Goal: Task Accomplishment & Management: Complete application form

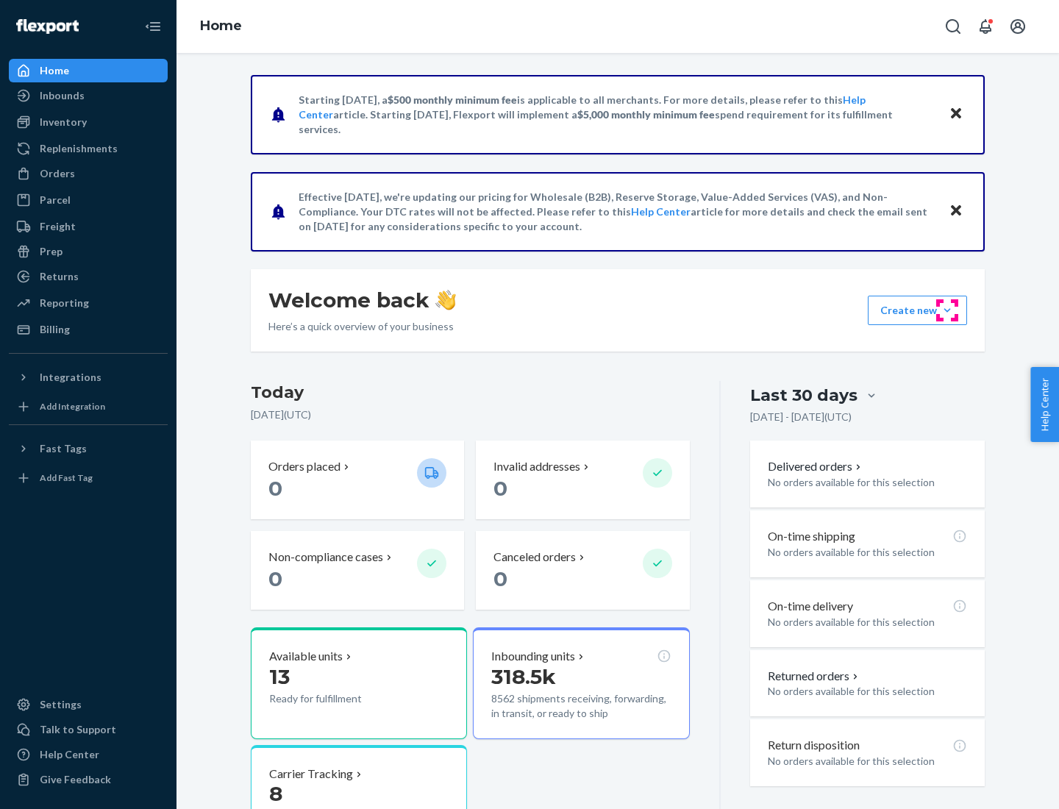
click at [947, 310] on button "Create new Create new inbound Create new order Create new product" at bounding box center [917, 310] width 99 height 29
click at [88, 96] on div "Inbounds" at bounding box center [88, 95] width 156 height 21
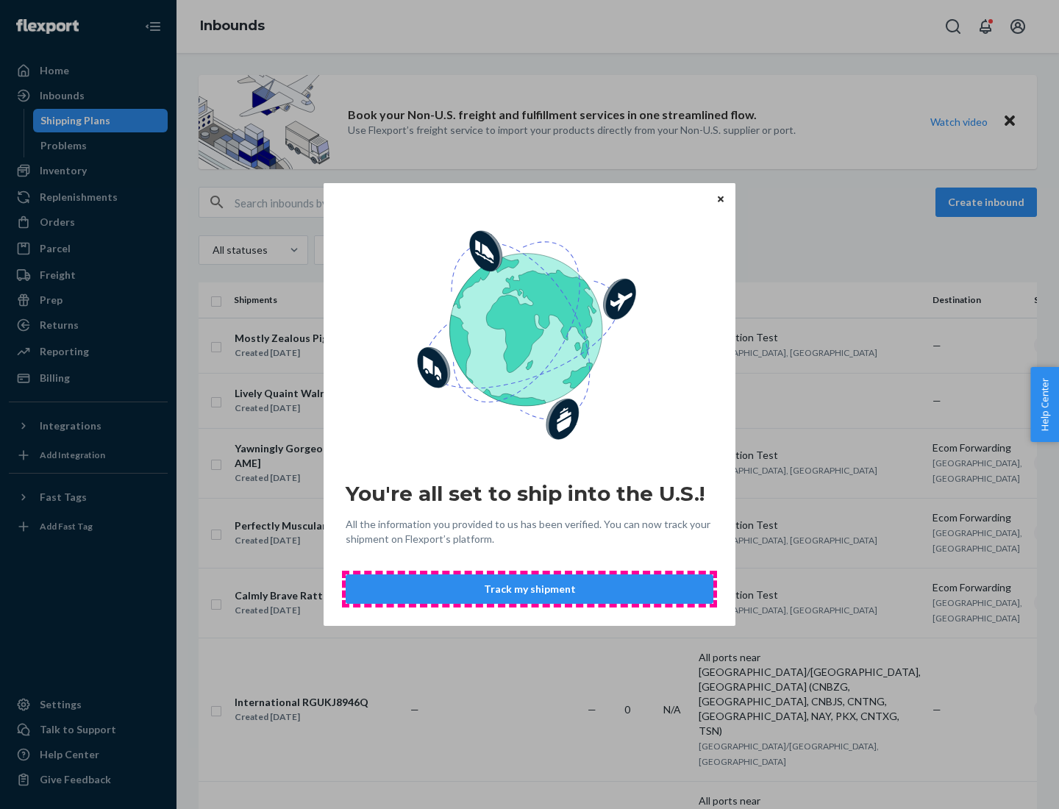
click at [530, 589] on button "Track my shipment" at bounding box center [530, 588] width 368 height 29
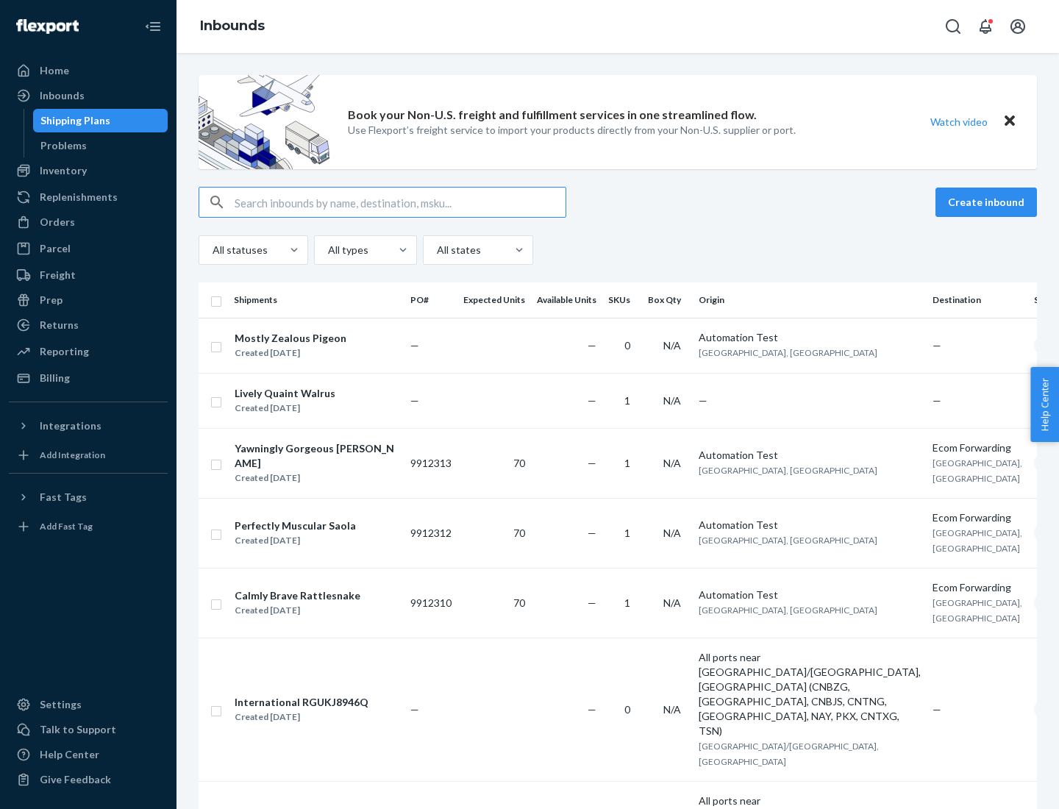
click at [989, 202] on button "Create inbound" at bounding box center [987, 202] width 102 height 29
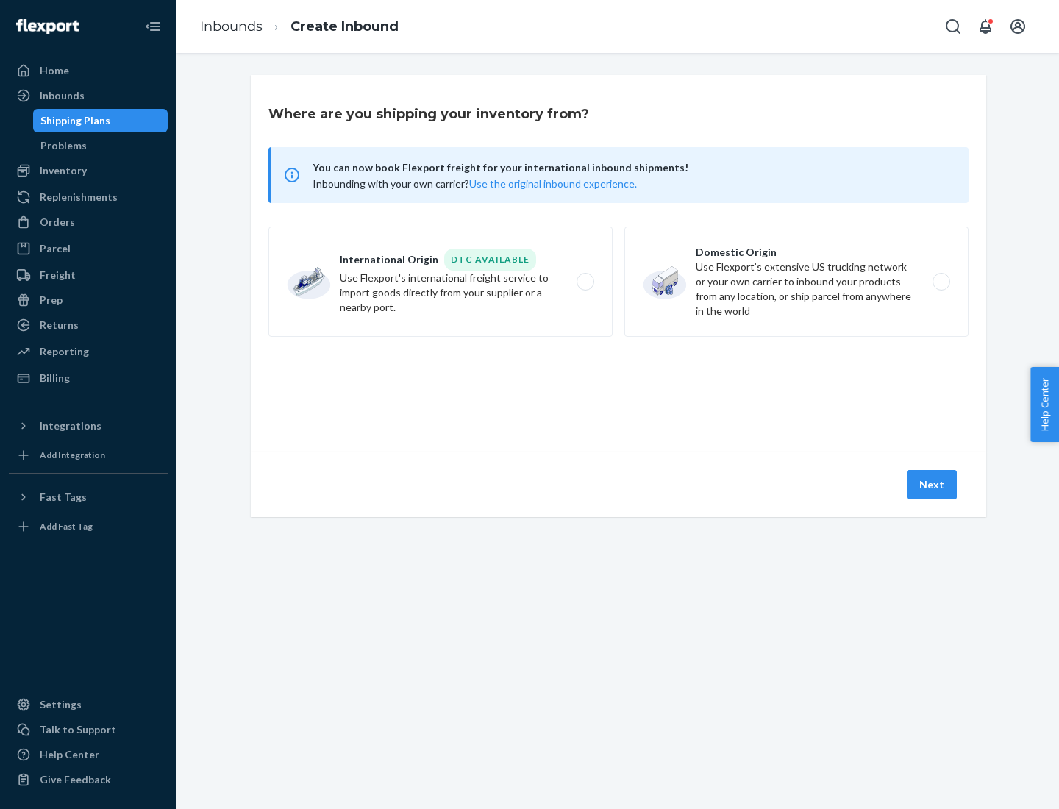
click at [441, 282] on label "International Origin DTC Available Use Flexport's international freight service…" at bounding box center [440, 282] width 344 height 110
click at [585, 282] on input "International Origin DTC Available Use Flexport's international freight service…" at bounding box center [590, 282] width 10 height 10
radio input "true"
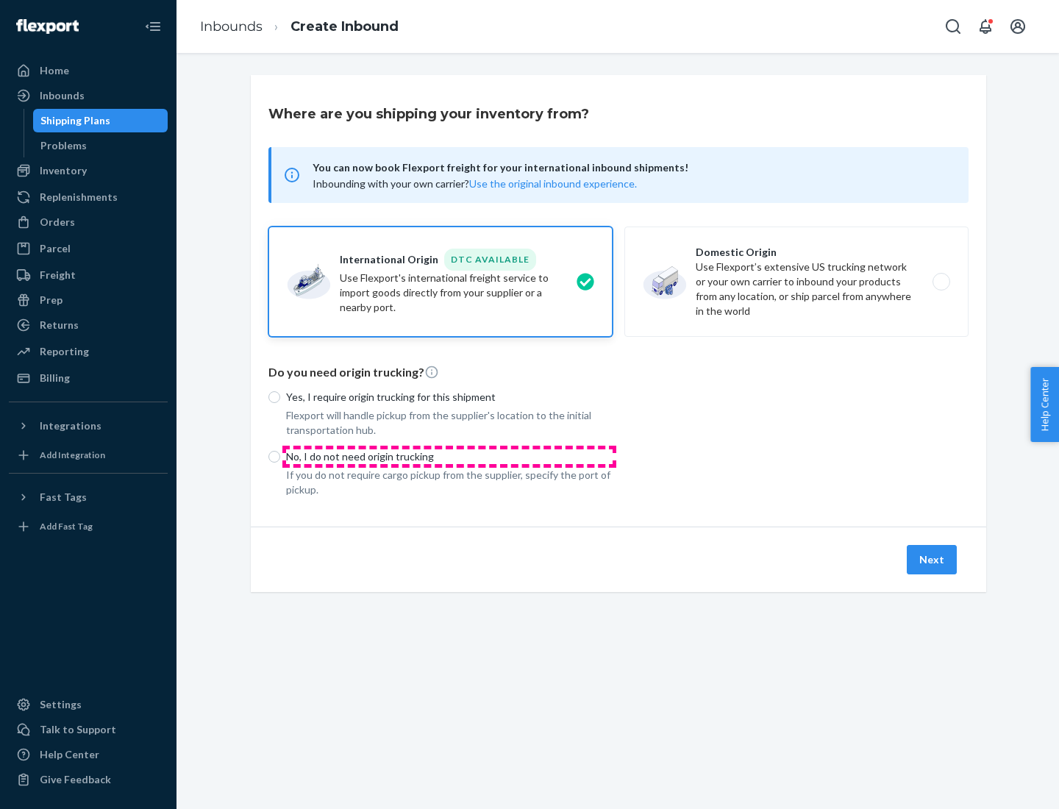
click at [449, 456] on p "No, I do not need origin trucking" at bounding box center [449, 456] width 327 height 15
click at [280, 456] on input "No, I do not need origin trucking" at bounding box center [274, 457] width 12 height 12
radio input "true"
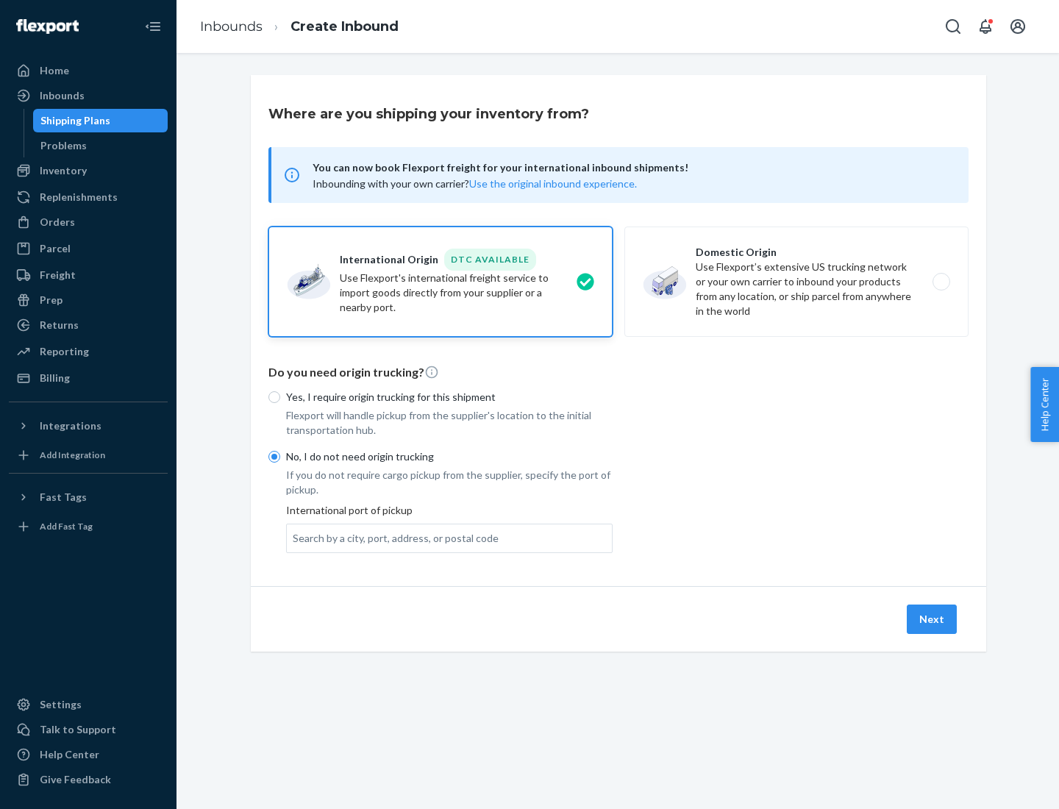
click at [392, 538] on div "Search by a city, port, address, or postal code" at bounding box center [396, 538] width 206 height 15
click at [294, 538] on input "Search by a city, port, address, or postal code" at bounding box center [293, 538] width 1 height 15
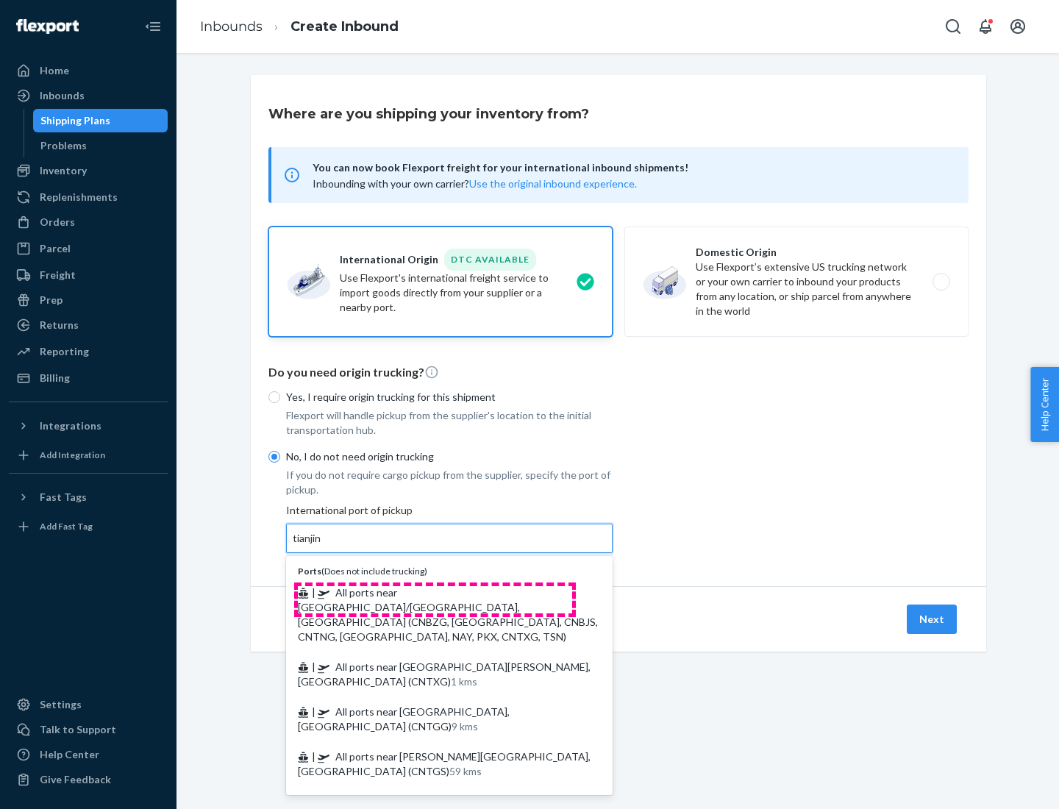
click at [435, 592] on span "| All ports near [GEOGRAPHIC_DATA]/[GEOGRAPHIC_DATA], [GEOGRAPHIC_DATA] (CNBZG,…" at bounding box center [448, 614] width 300 height 57
click at [323, 546] on input "tianjin" at bounding box center [308, 538] width 30 height 15
type input "All ports near [GEOGRAPHIC_DATA]/[GEOGRAPHIC_DATA], [GEOGRAPHIC_DATA] (CNBZG, […"
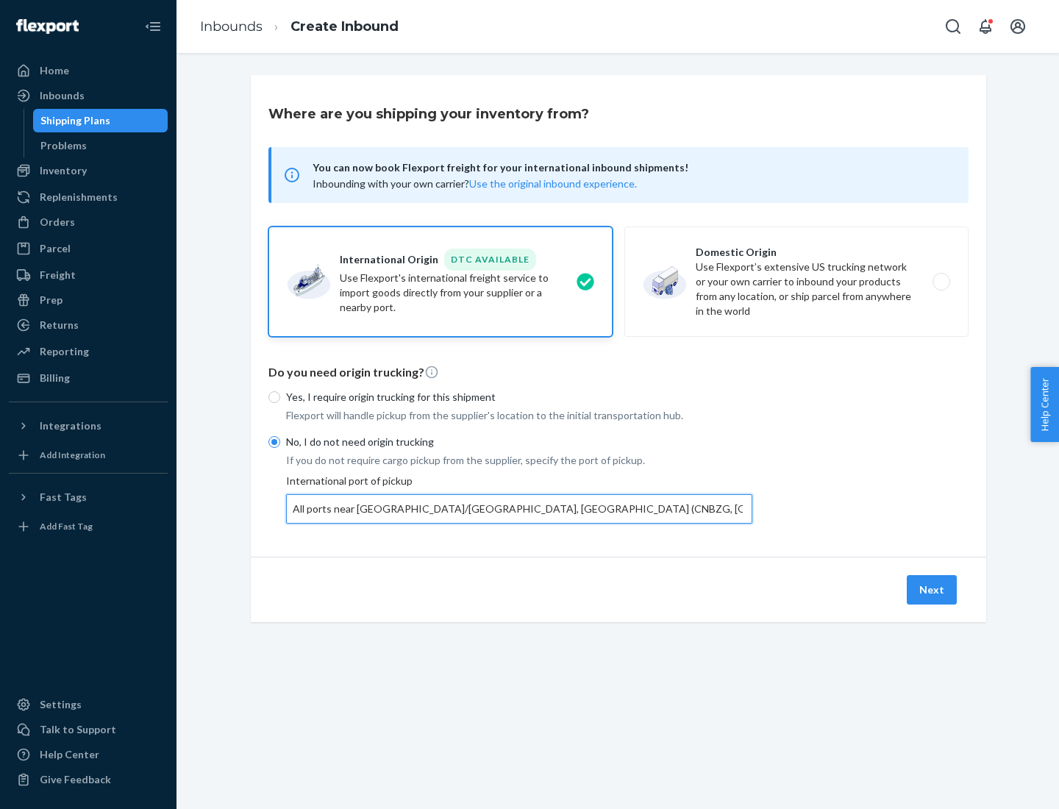
click at [933, 589] on button "Next" at bounding box center [932, 589] width 50 height 29
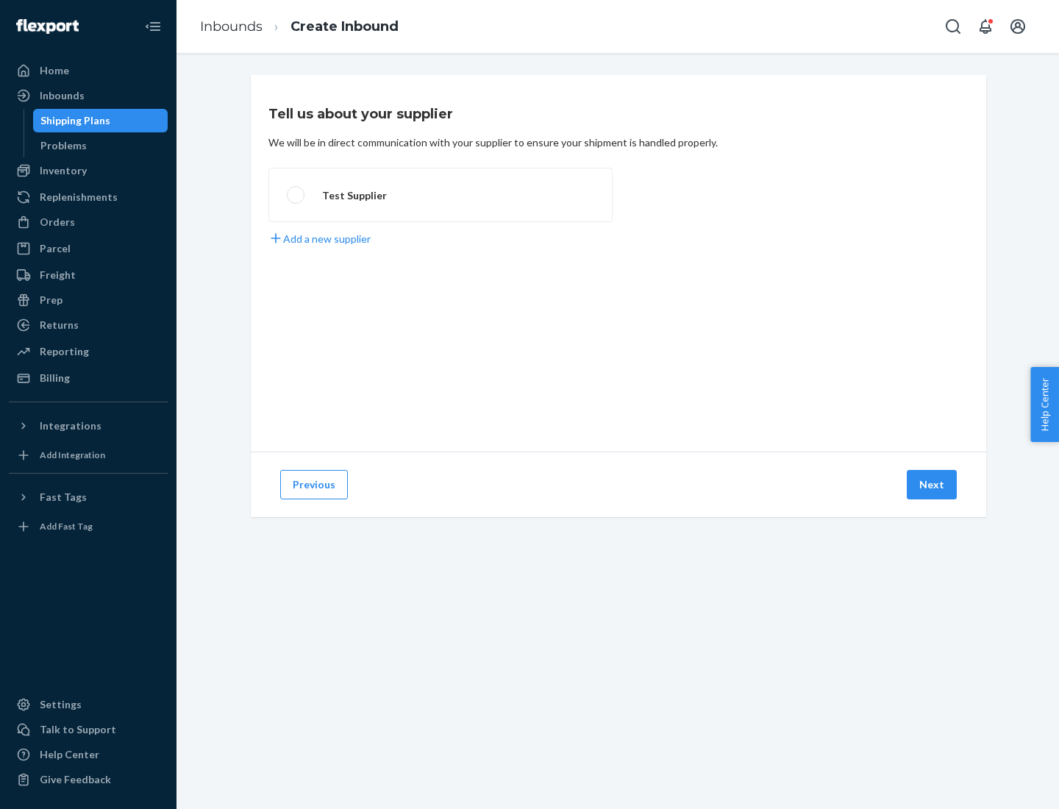
click at [441, 195] on label "Test Supplier" at bounding box center [440, 195] width 344 height 54
click at [296, 195] on input "Test Supplier" at bounding box center [292, 196] width 10 height 10
radio input "true"
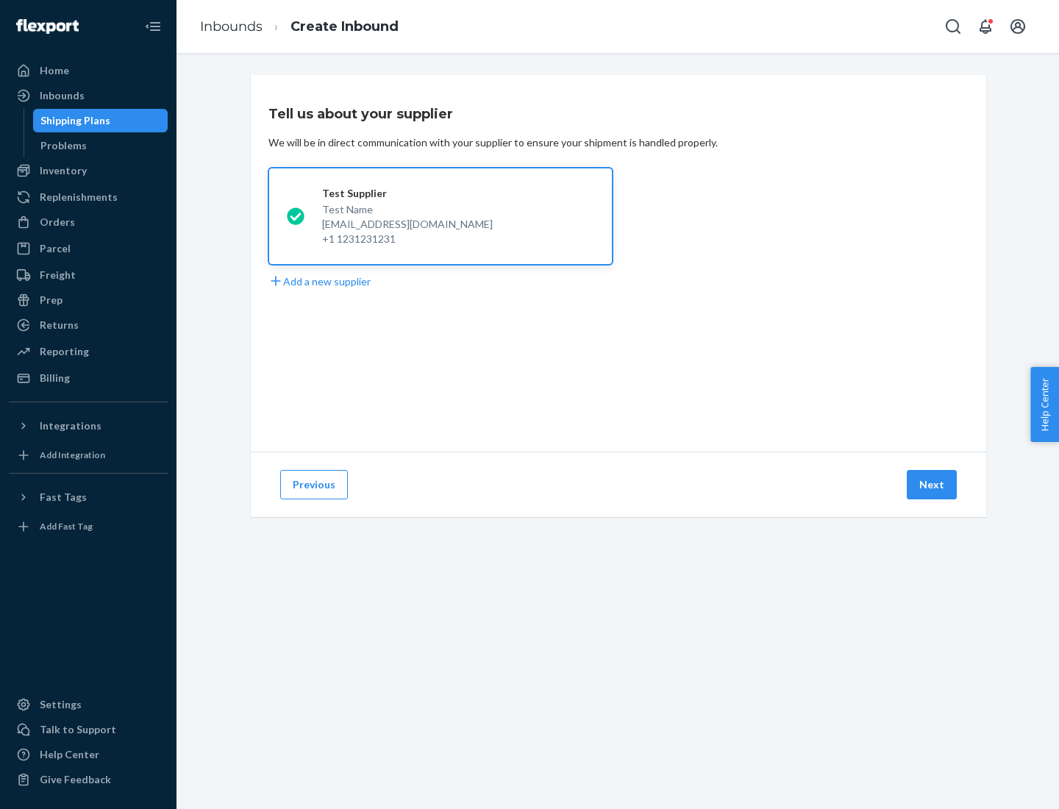
click at [933, 485] on button "Next" at bounding box center [932, 484] width 50 height 29
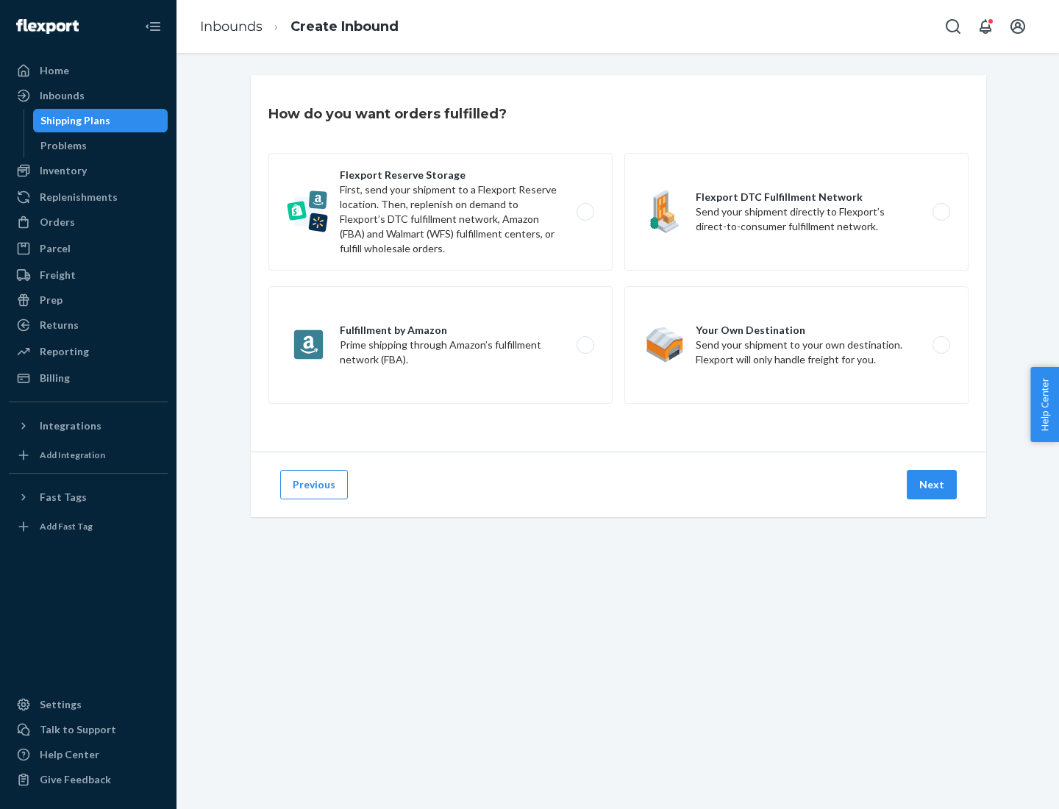
click at [441, 212] on label "Flexport Reserve Storage First, send your shipment to a Flexport Reserve locati…" at bounding box center [440, 212] width 344 height 118
click at [585, 212] on input "Flexport Reserve Storage First, send your shipment to a Flexport Reserve locati…" at bounding box center [590, 212] width 10 height 10
radio input "true"
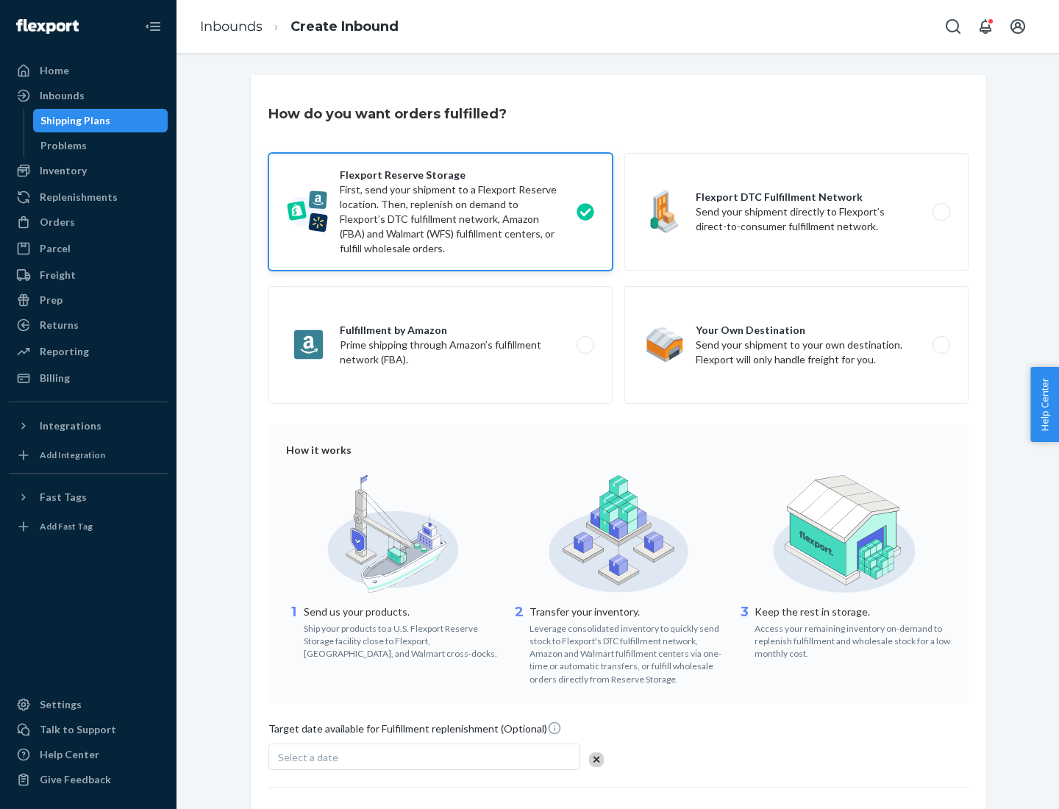
scroll to position [121, 0]
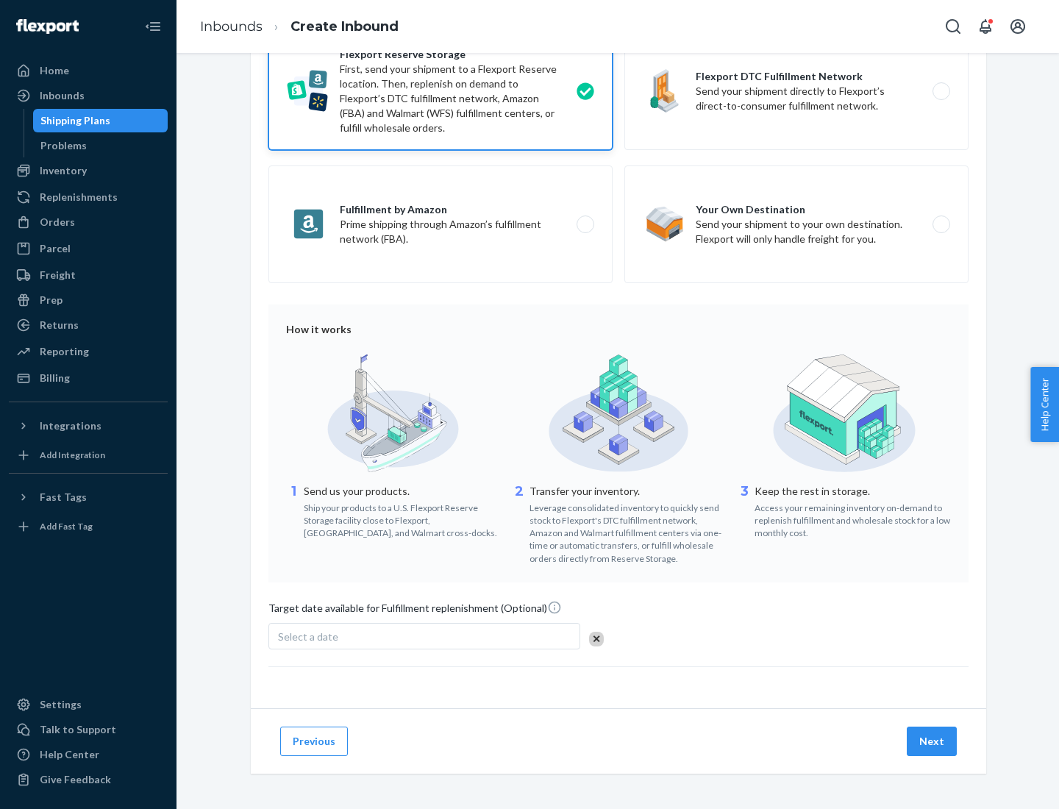
click at [933, 741] on button "Next" at bounding box center [932, 741] width 50 height 29
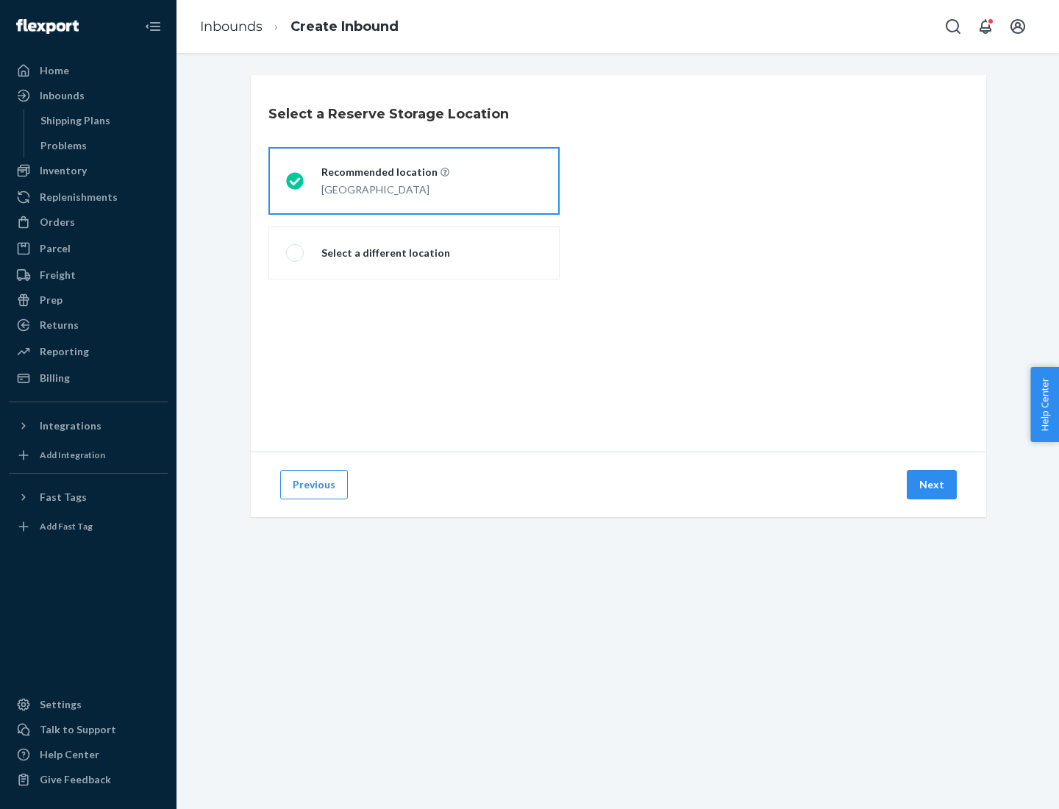
click at [414, 181] on div "[GEOGRAPHIC_DATA]" at bounding box center [385, 188] width 128 height 18
click at [296, 181] on input "Recommended location [GEOGRAPHIC_DATA]" at bounding box center [291, 182] width 10 height 10
click at [933, 485] on button "Next" at bounding box center [932, 484] width 50 height 29
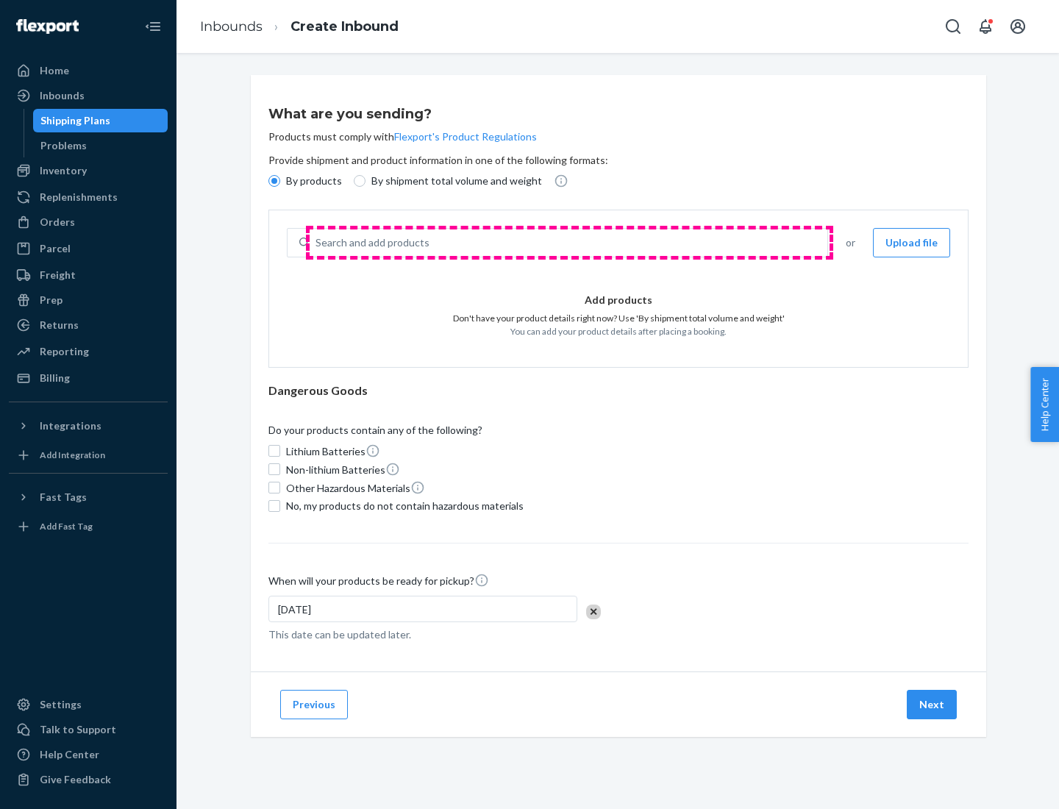
click at [569, 243] on div "Search and add products" at bounding box center [569, 242] width 518 height 26
click at [317, 243] on input "Search and add products" at bounding box center [316, 242] width 1 height 15
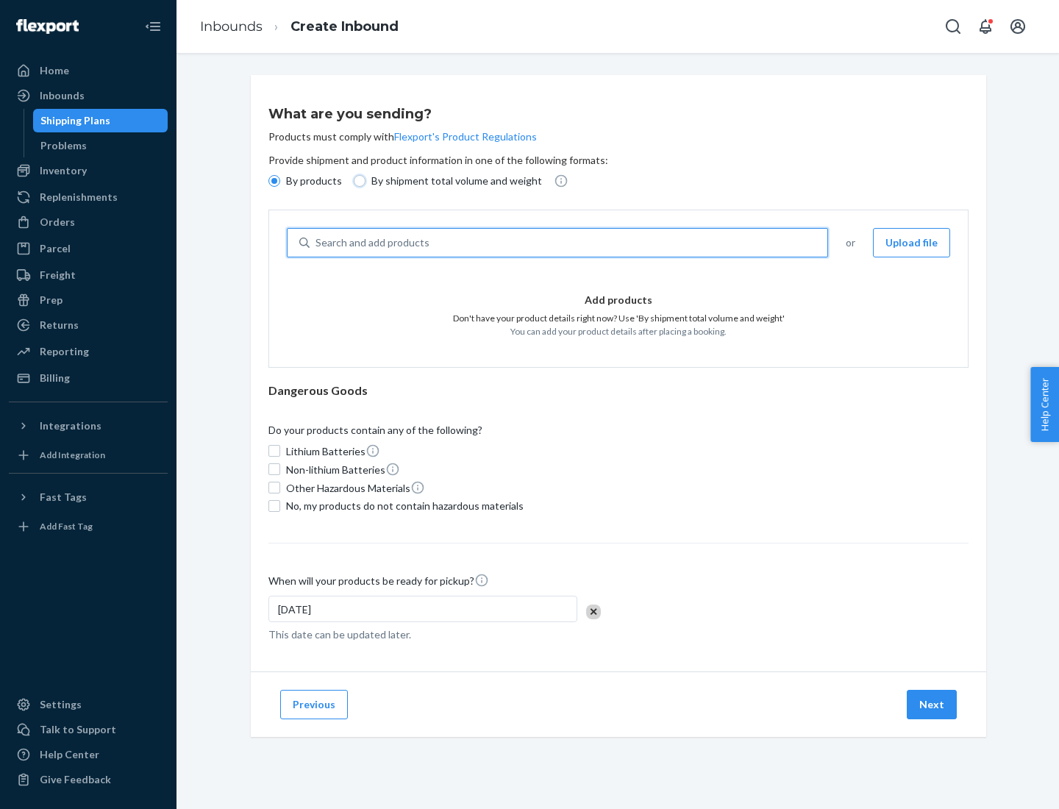
click at [357, 181] on input "By shipment total volume and weight" at bounding box center [360, 181] width 12 height 12
radio input "true"
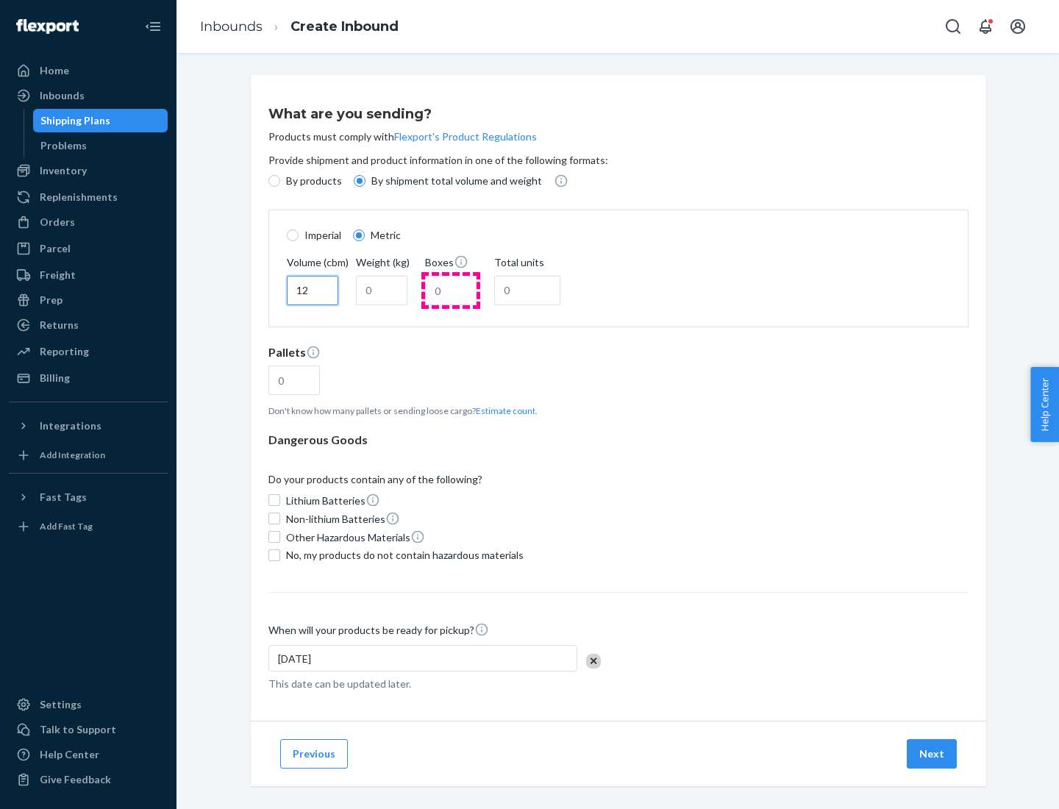
type input "12"
type input "22"
type input "222"
type input "121"
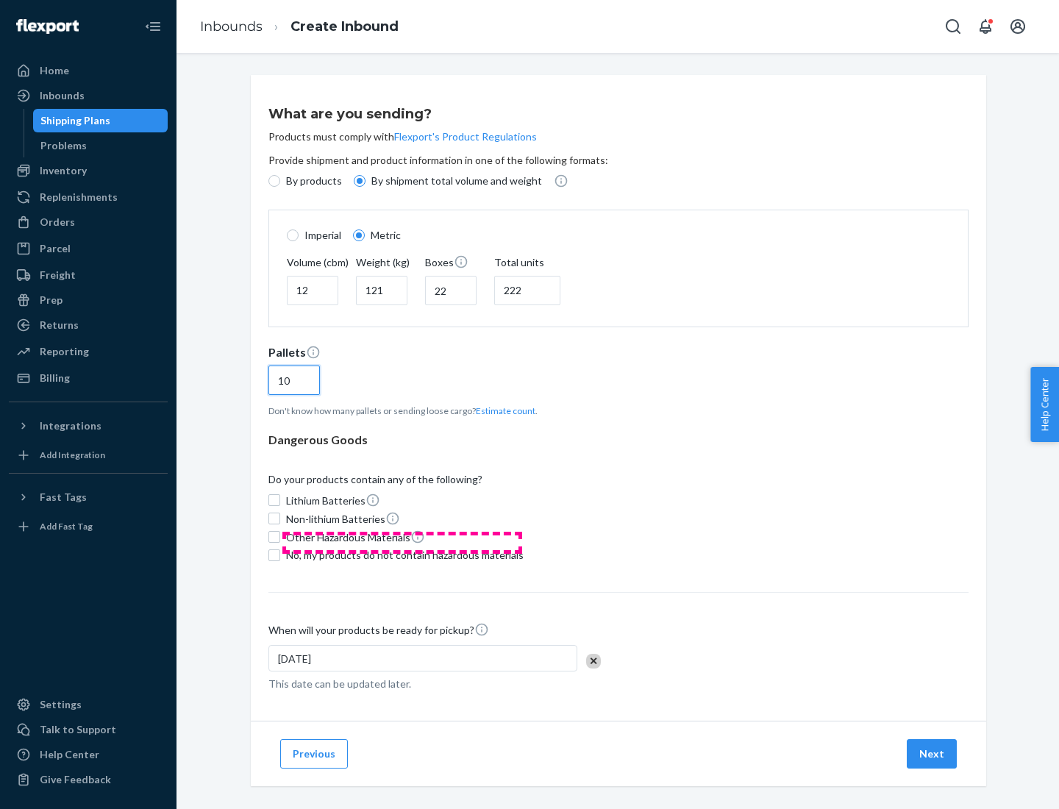
scroll to position [13, 0]
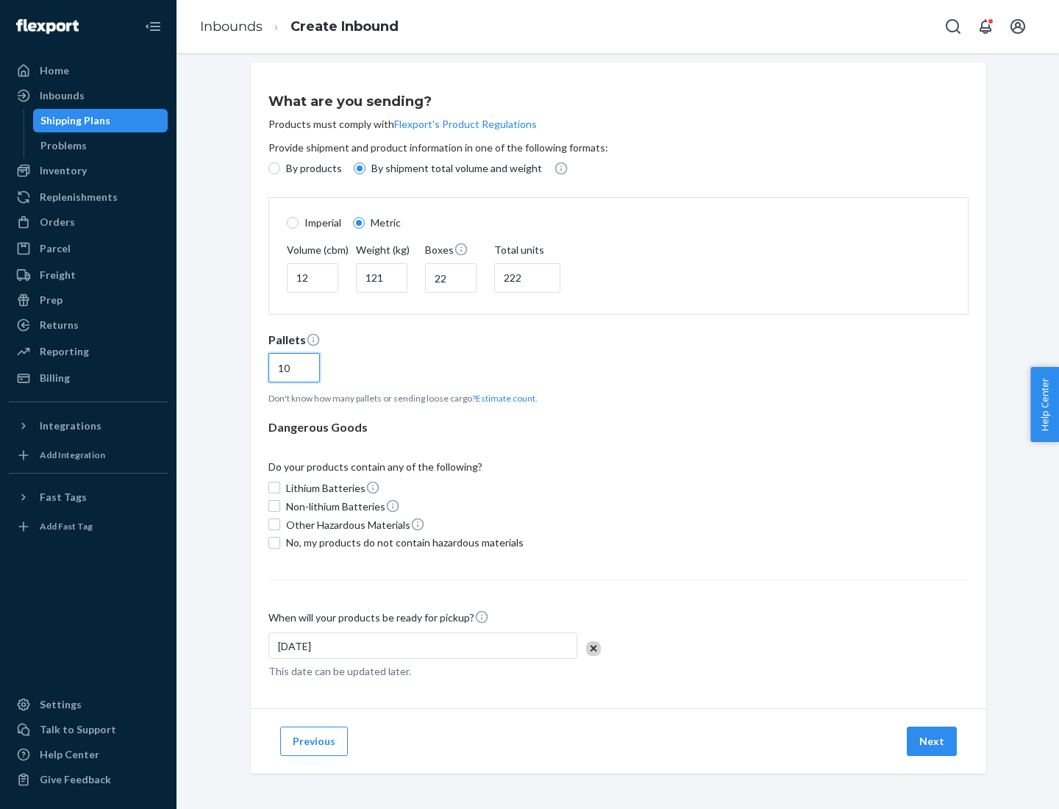
type input "10"
click at [402, 542] on span "No, my products do not contain hazardous materials" at bounding box center [405, 542] width 238 height 15
click at [280, 542] on input "No, my products do not contain hazardous materials" at bounding box center [274, 543] width 12 height 12
checkbox input "true"
click at [933, 741] on button "Next" at bounding box center [932, 741] width 50 height 29
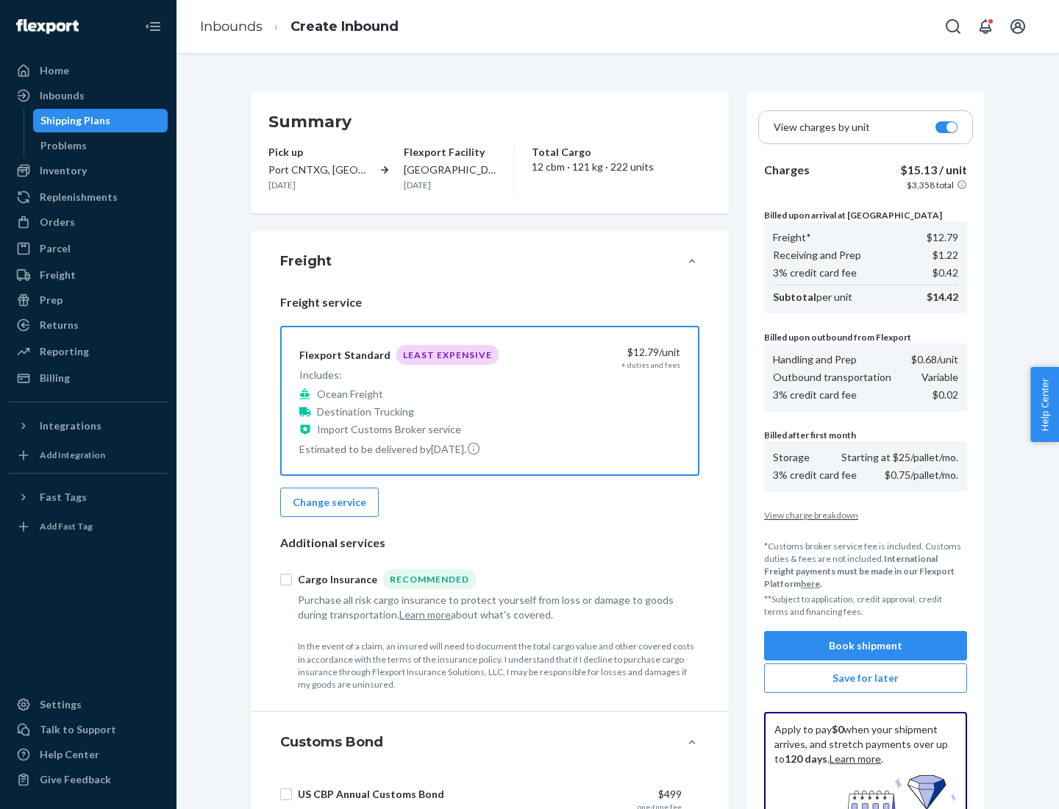
scroll to position [215, 0]
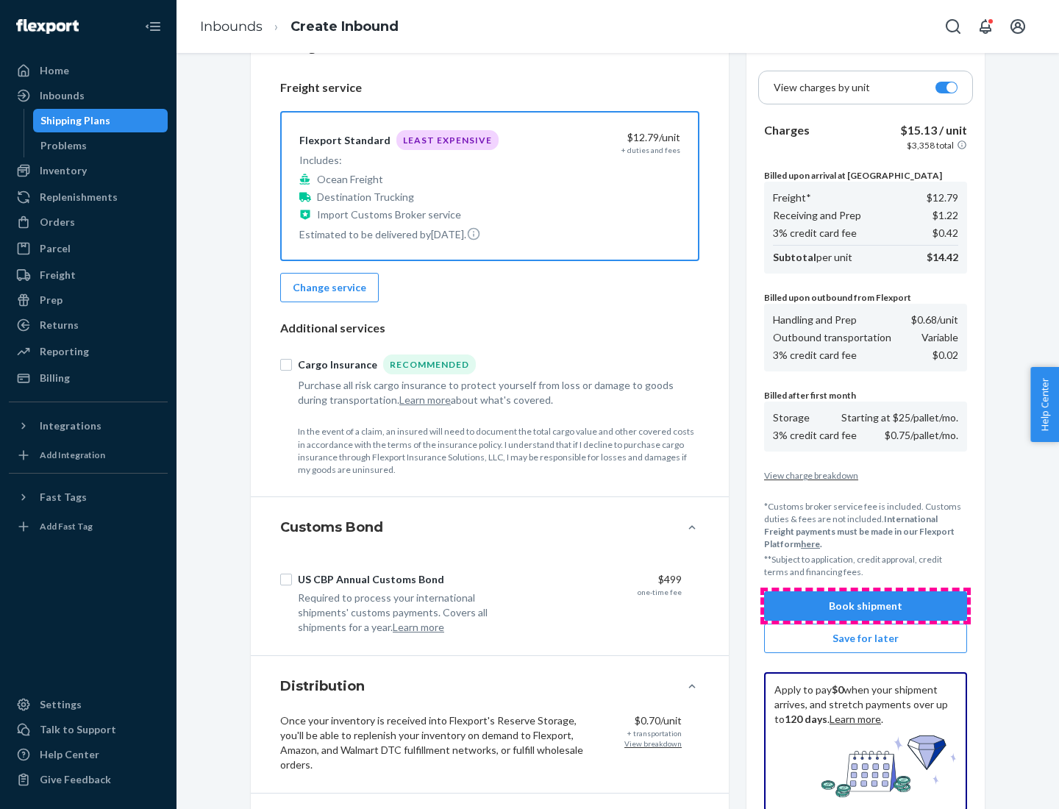
click at [866, 606] on button "Book shipment" at bounding box center [865, 605] width 203 height 29
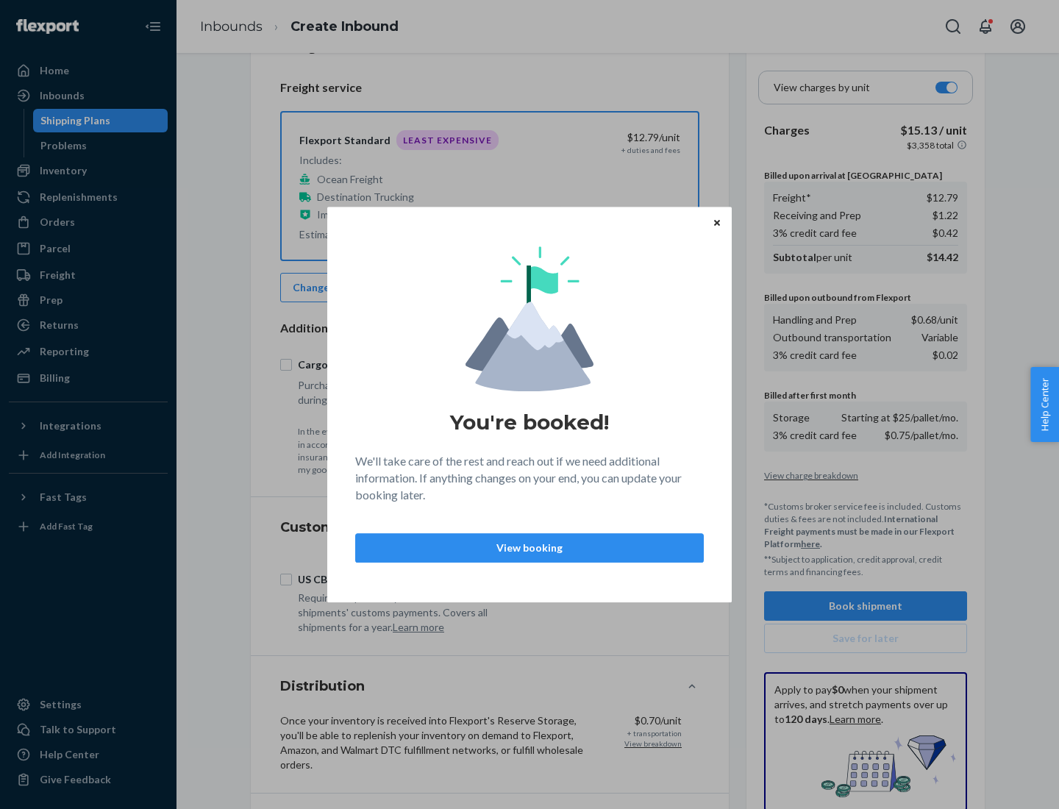
click at [530, 547] on p "View booking" at bounding box center [530, 548] width 324 height 15
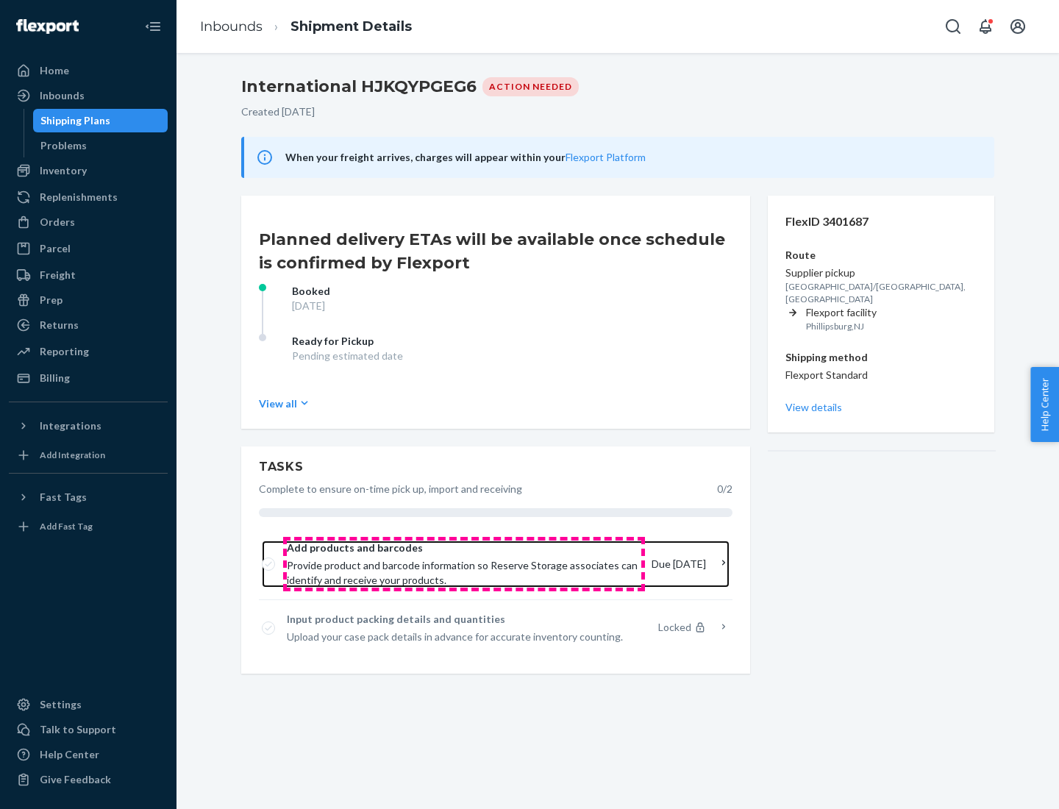
click at [464, 564] on span "Provide product and barcode information so Reserve Storage associates can ident…" at bounding box center [463, 572] width 353 height 29
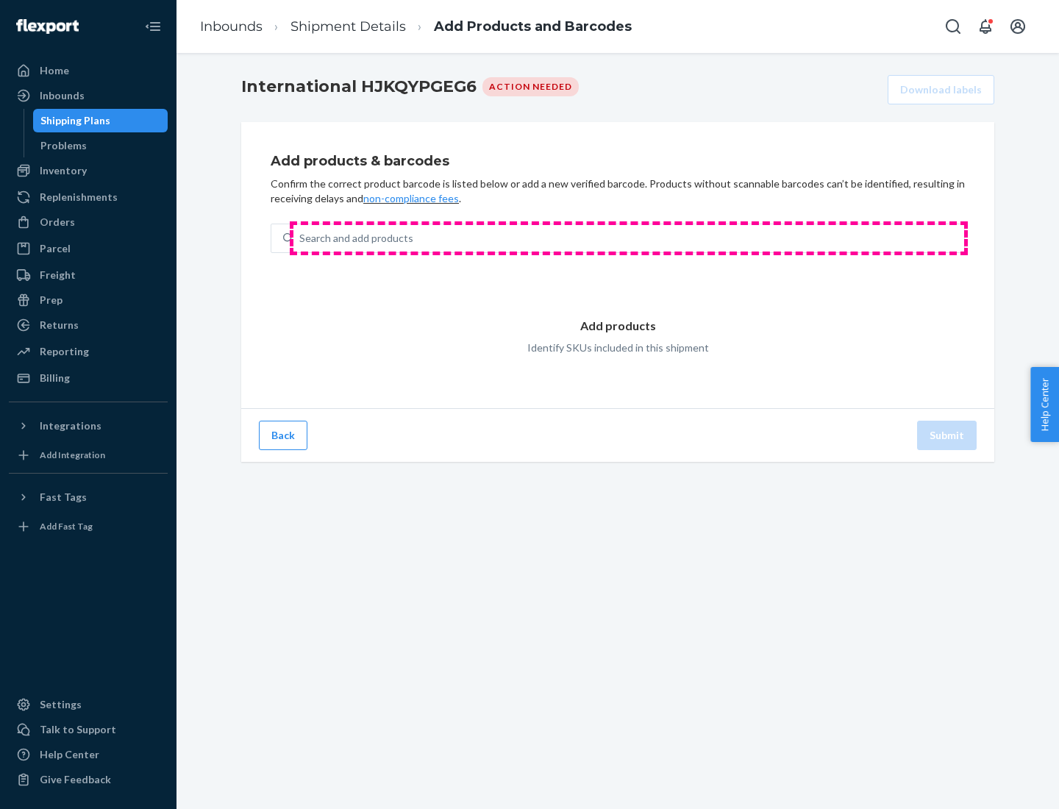
click at [629, 238] on div "Search and add products" at bounding box center [628, 238] width 671 height 26
click at [301, 238] on input "Search and add products" at bounding box center [299, 238] width 1 height 15
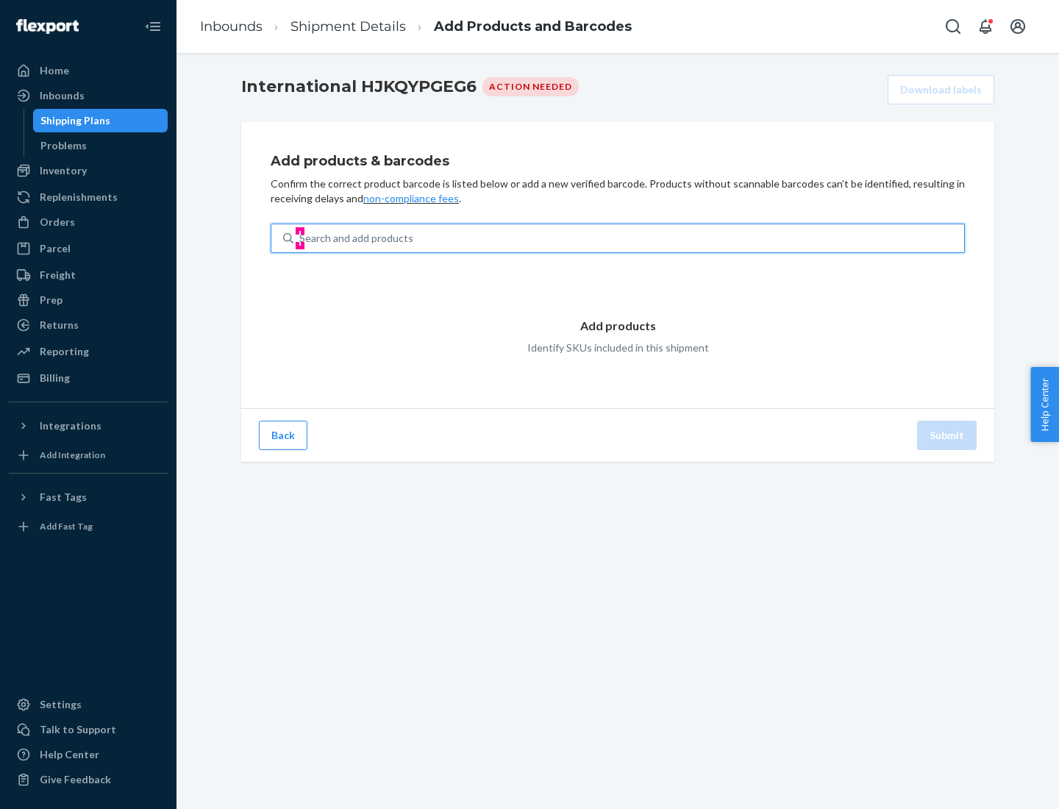
type input "test"
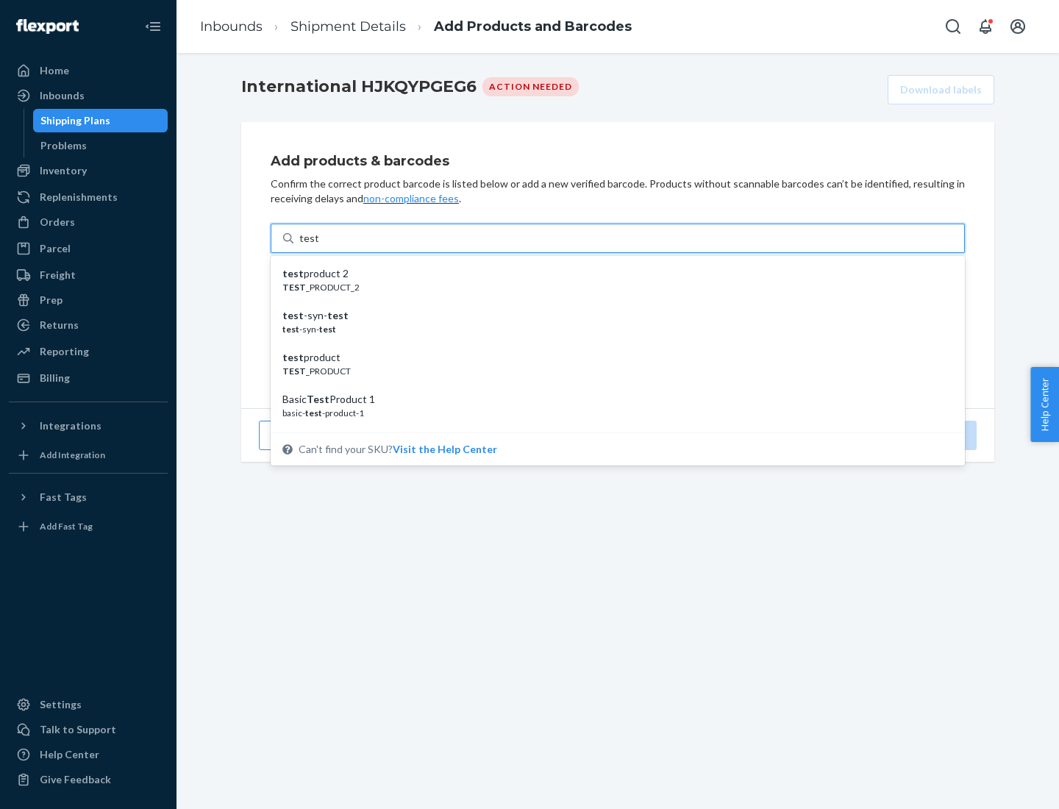
scroll to position [55, 0]
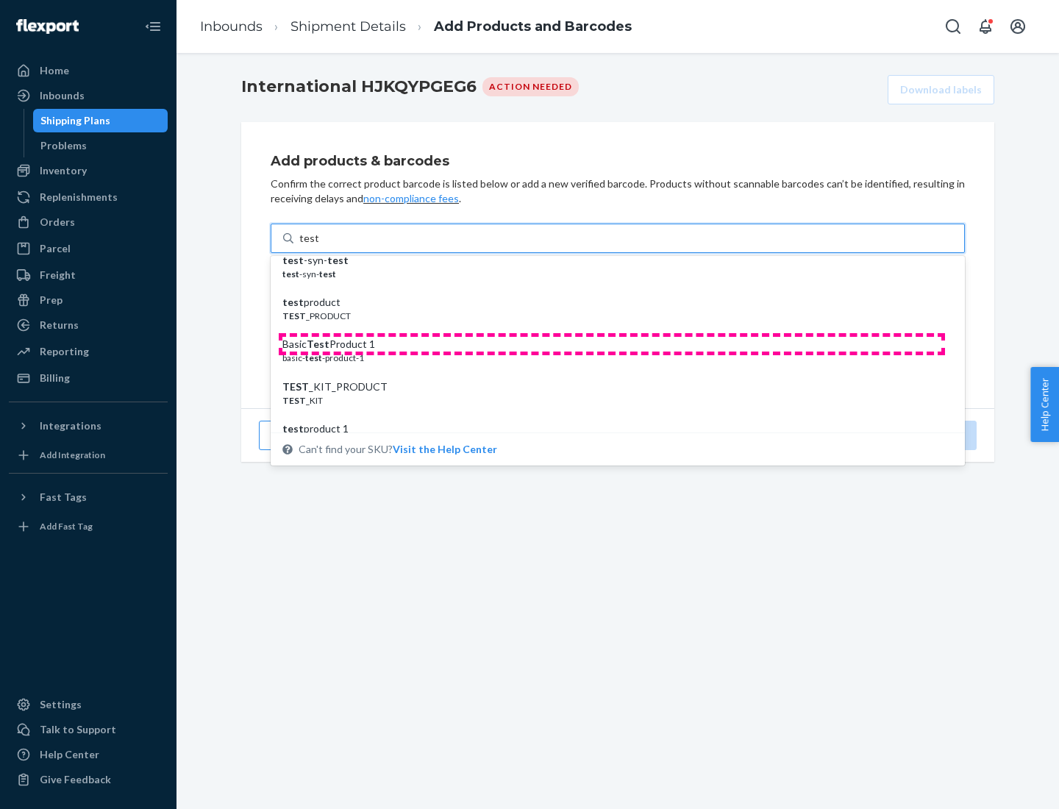
click at [612, 344] on div "Basic Test Product 1" at bounding box center [611, 344] width 659 height 15
click at [319, 246] on input "test" at bounding box center [308, 238] width 19 height 15
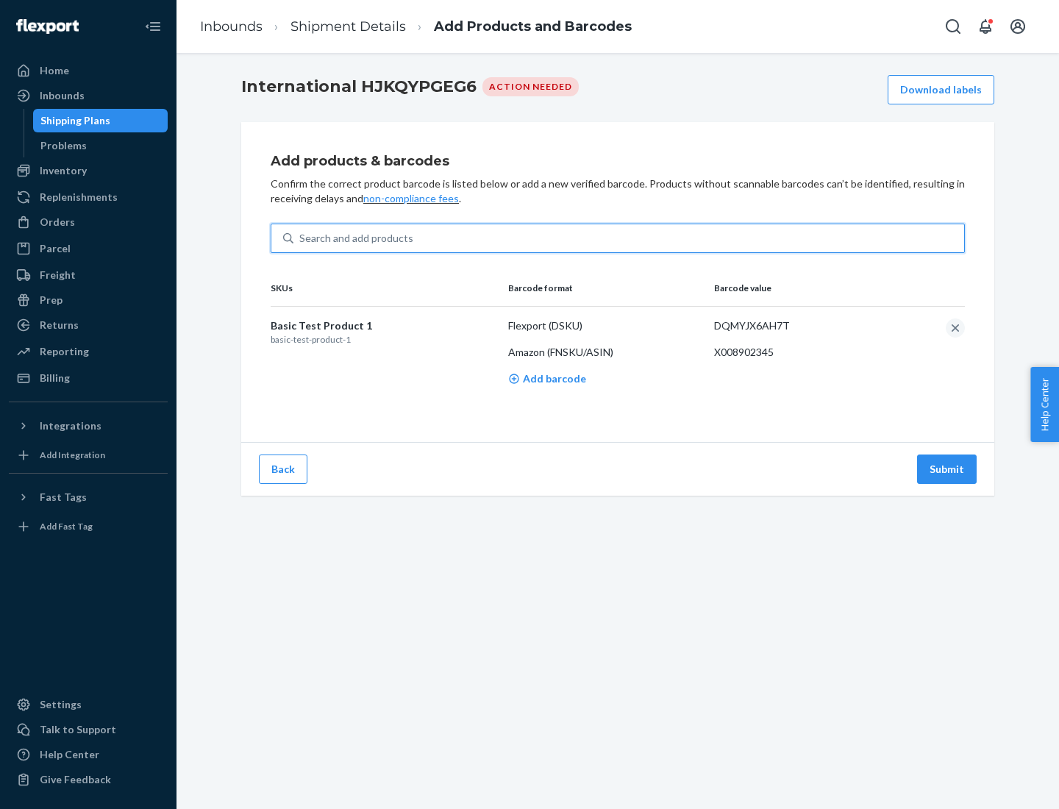
click at [947, 469] on button "Submit" at bounding box center [947, 469] width 60 height 29
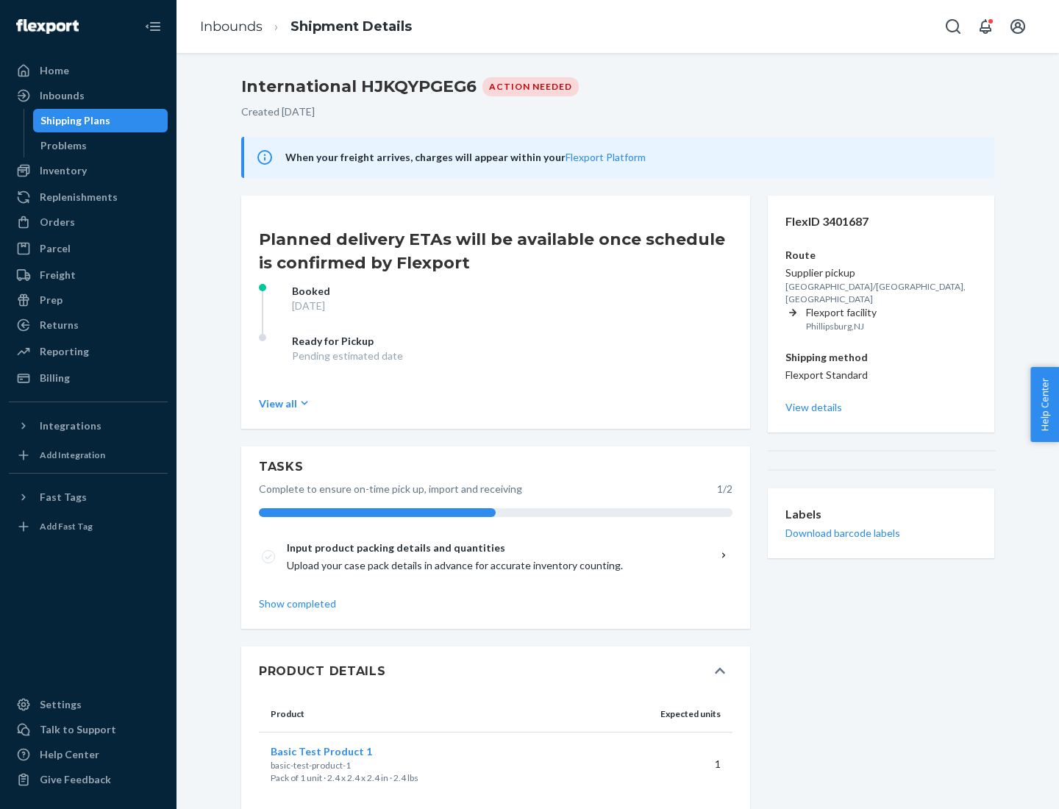
scroll to position [25, 0]
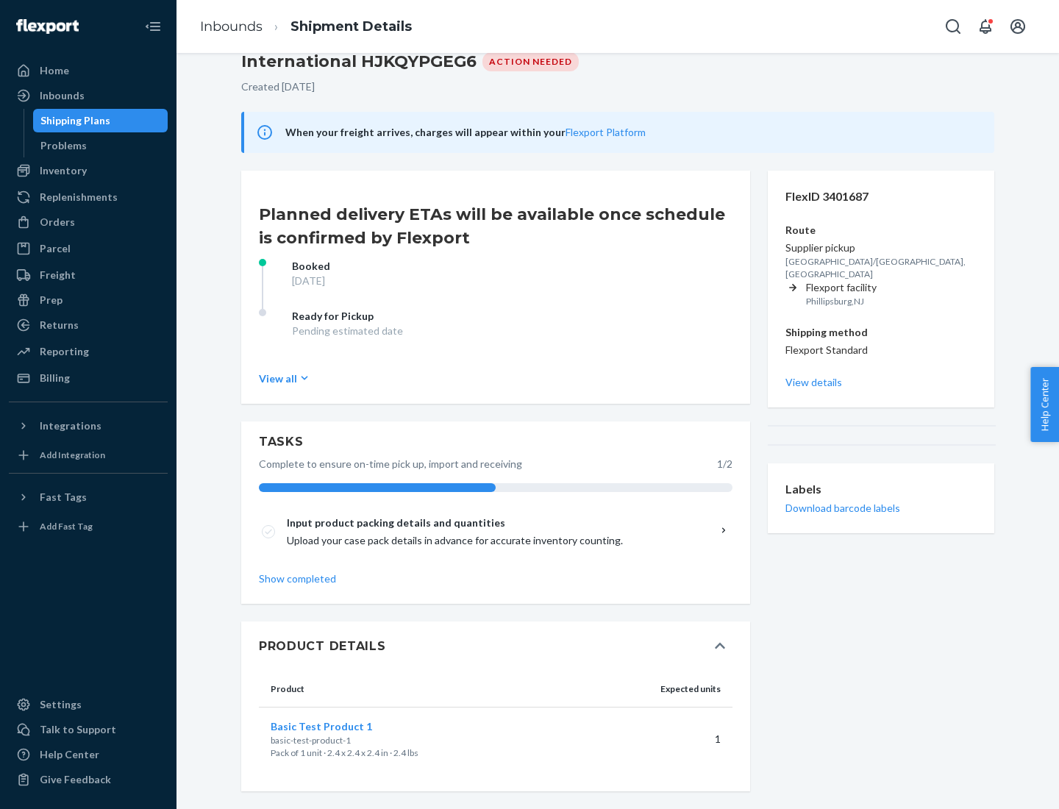
click at [345, 726] on span "Basic Test Product 1" at bounding box center [322, 726] width 102 height 13
